Goal: Task Accomplishment & Management: Manage account settings

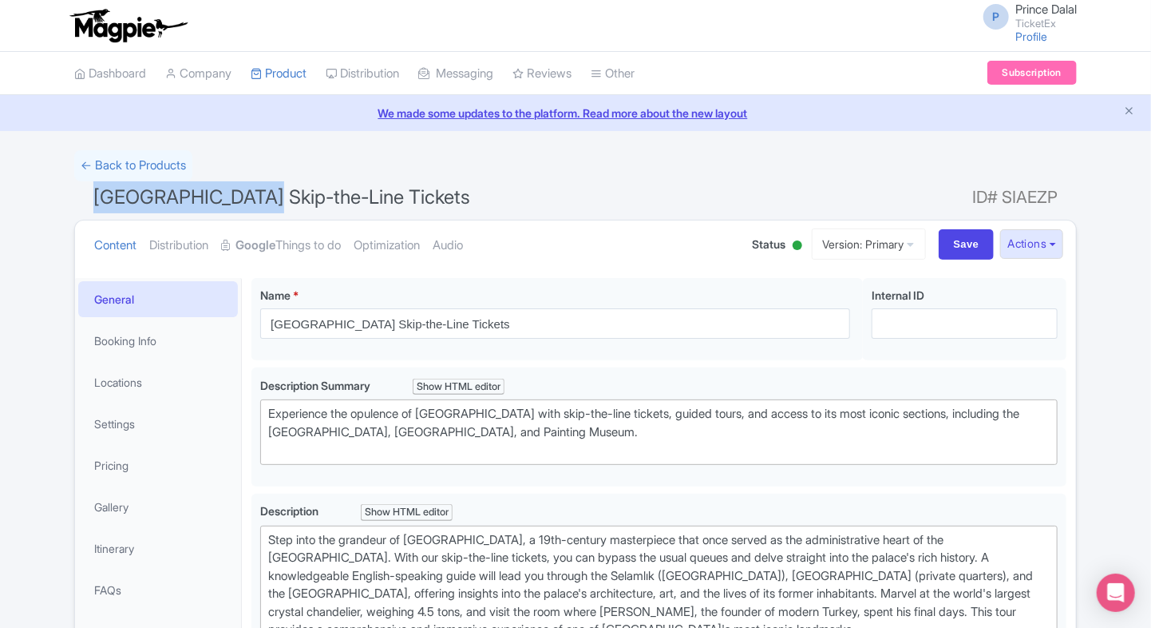
click at [765, 30] on div "P Prince Dalal TicketEx Profile Users Settings Sign out" at bounding box center [575, 25] width 1003 height 45
click at [1127, 114] on icon "Close announcement" at bounding box center [1129, 111] width 12 height 12
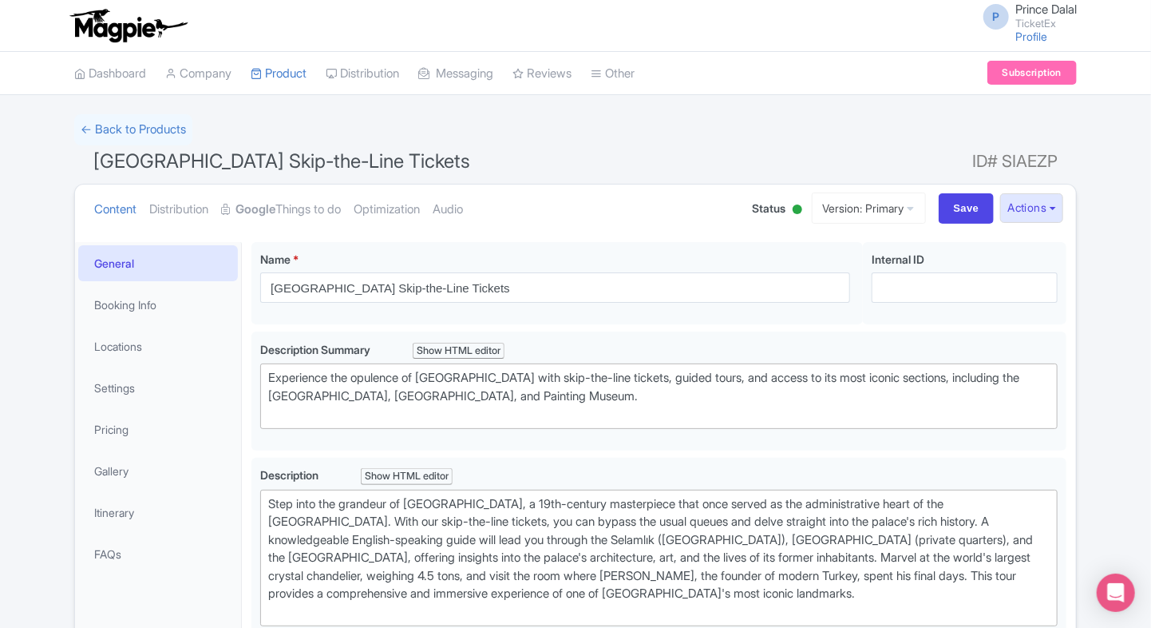
click at [854, 118] on div "← Back to Products" at bounding box center [575, 129] width 1003 height 31
click at [301, 212] on link "Google Things to do" at bounding box center [281, 209] width 120 height 50
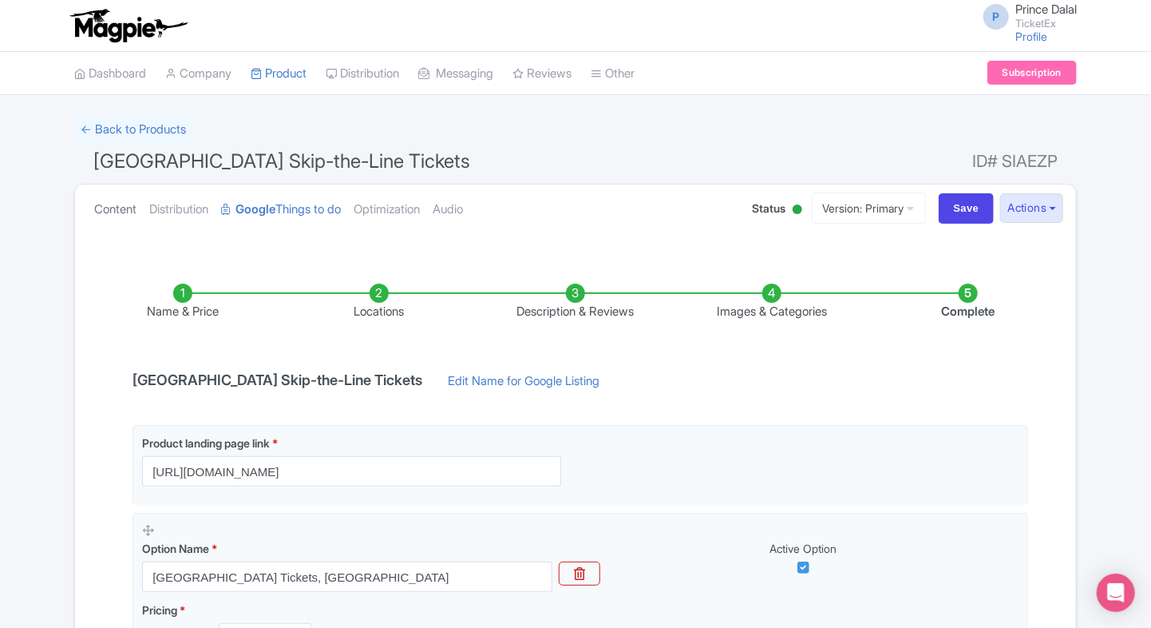
click at [117, 204] on link "Content" at bounding box center [115, 209] width 42 height 50
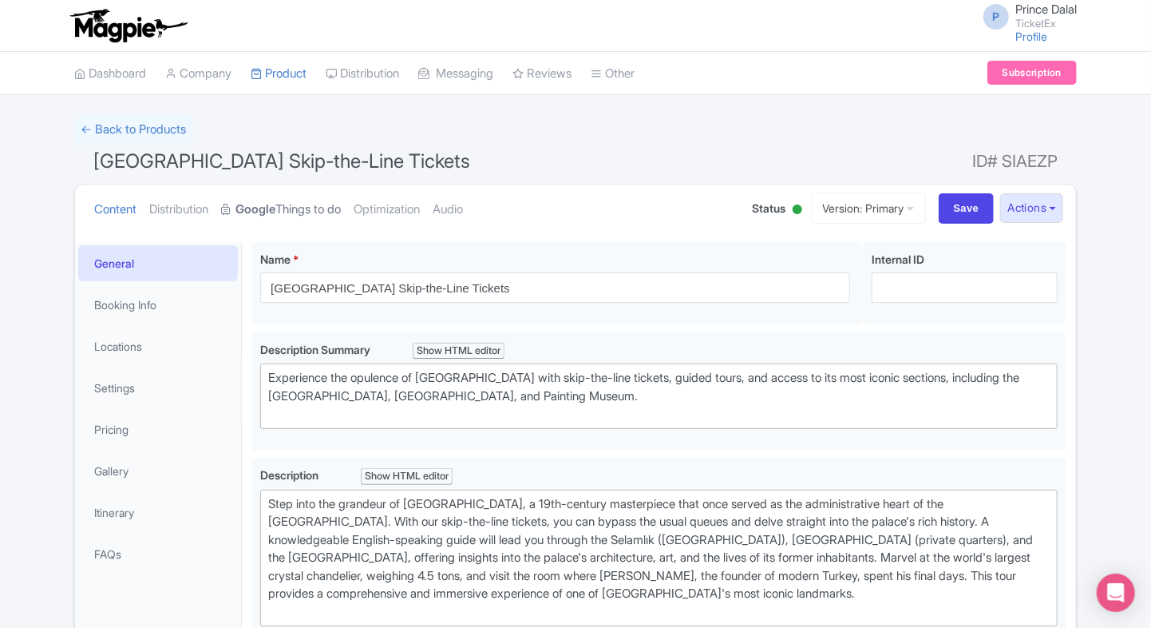
click at [275, 203] on strong "Google" at bounding box center [256, 209] width 40 height 18
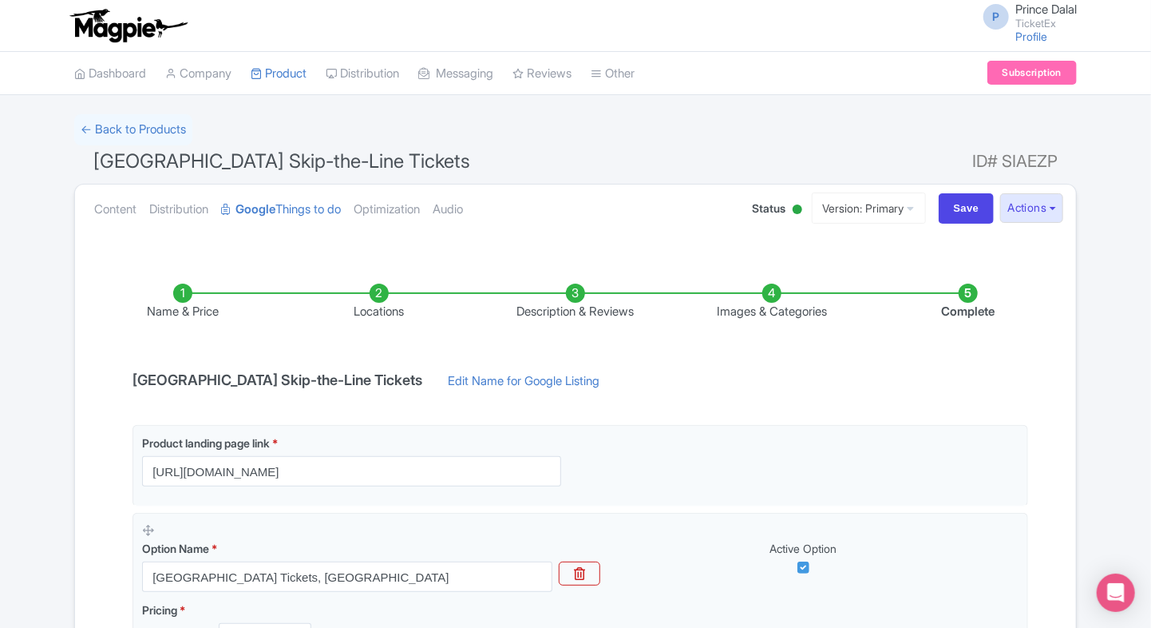
click at [592, 180] on h1 "[GEOGRAPHIC_DATA] Skip-the-Line Tickets ID# SIAEZP" at bounding box center [575, 164] width 1003 height 38
click at [137, 74] on link "Dashboard" at bounding box center [110, 74] width 72 height 44
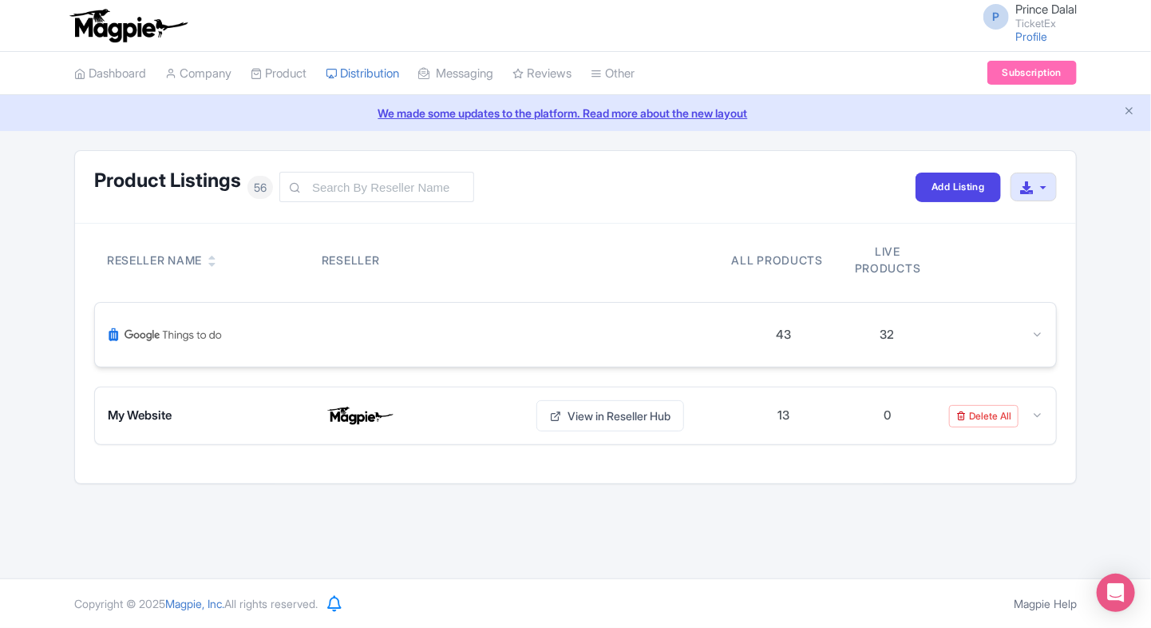
click at [1037, 326] on div at bounding box center [1037, 335] width 12 height 18
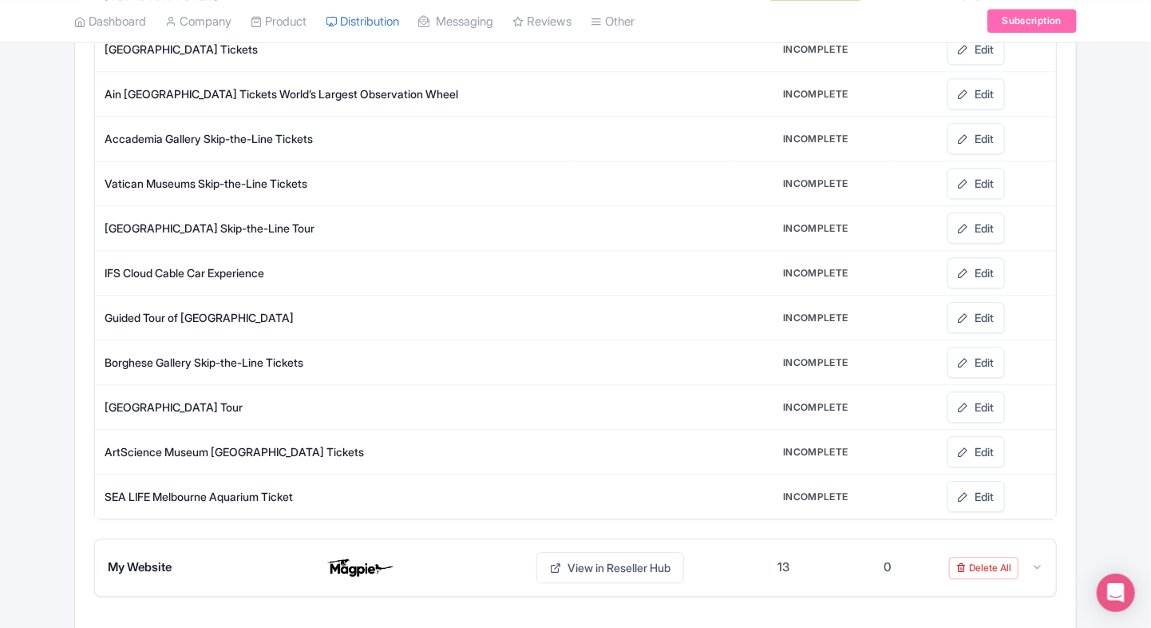
scroll to position [1797, 0]
